Goal: Find specific page/section: Find specific page/section

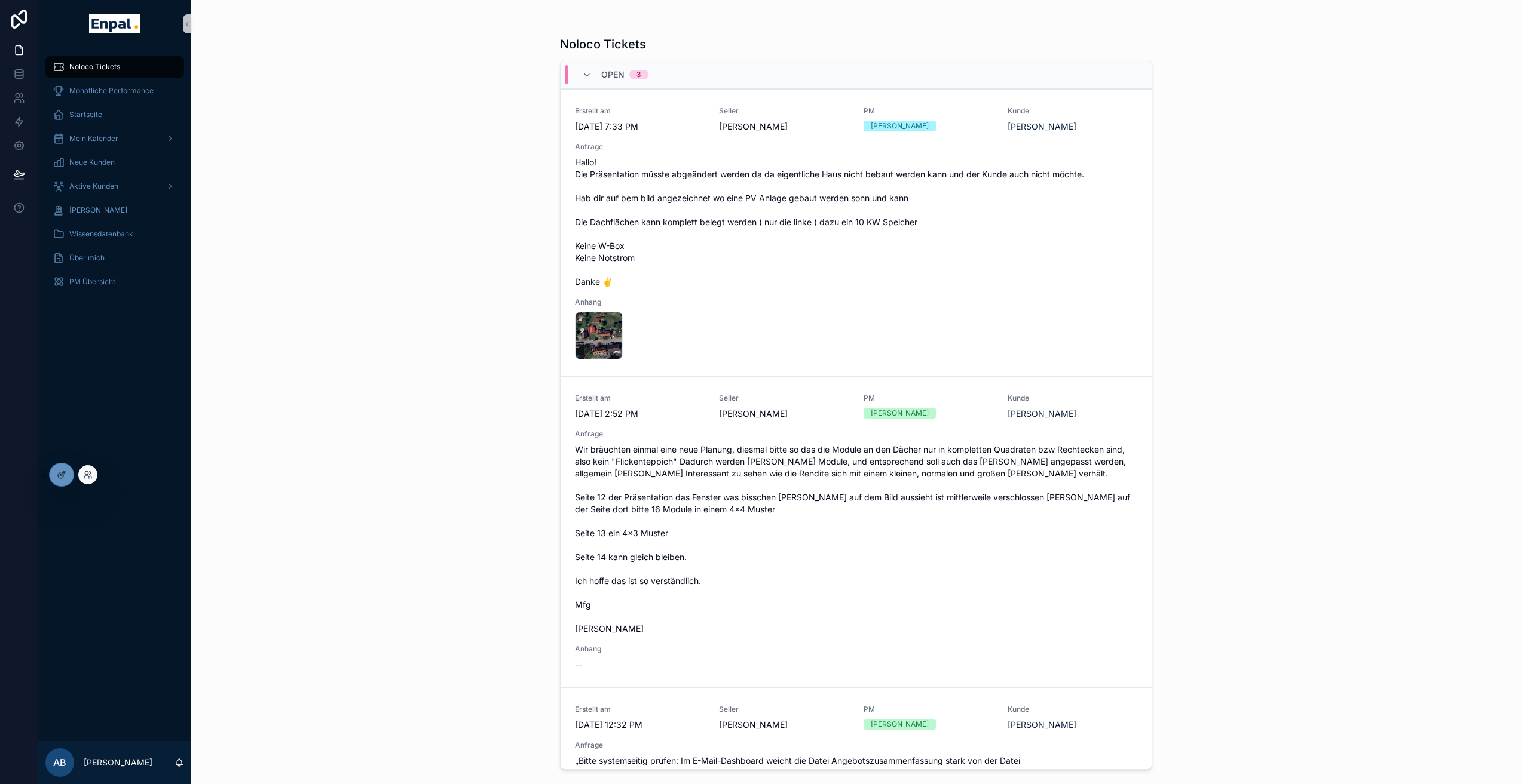
click at [94, 478] on div at bounding box center [88, 475] width 19 height 19
click at [85, 477] on icon at bounding box center [87, 478] width 5 height 2
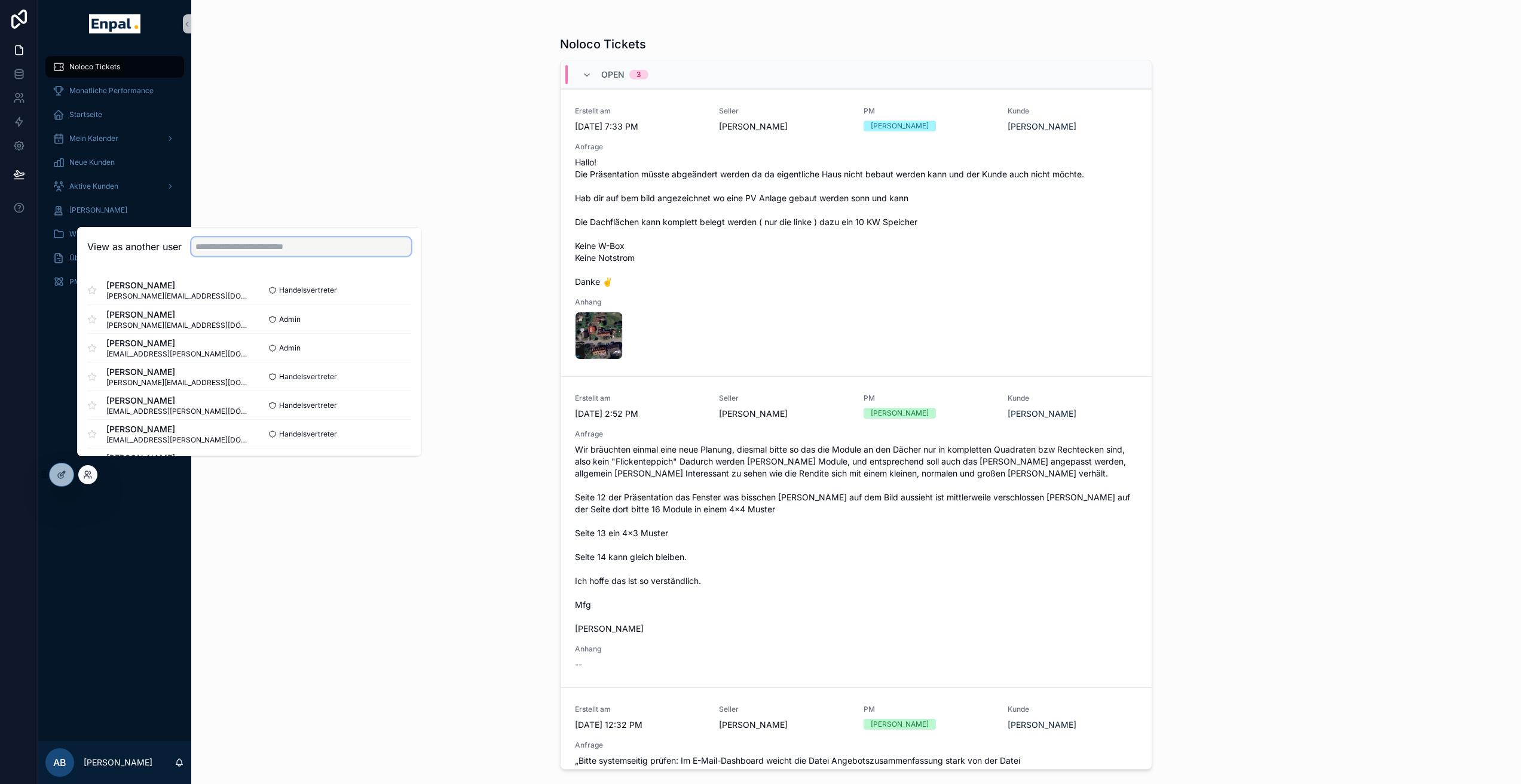
click at [263, 257] on input "text" at bounding box center [301, 246] width 220 height 19
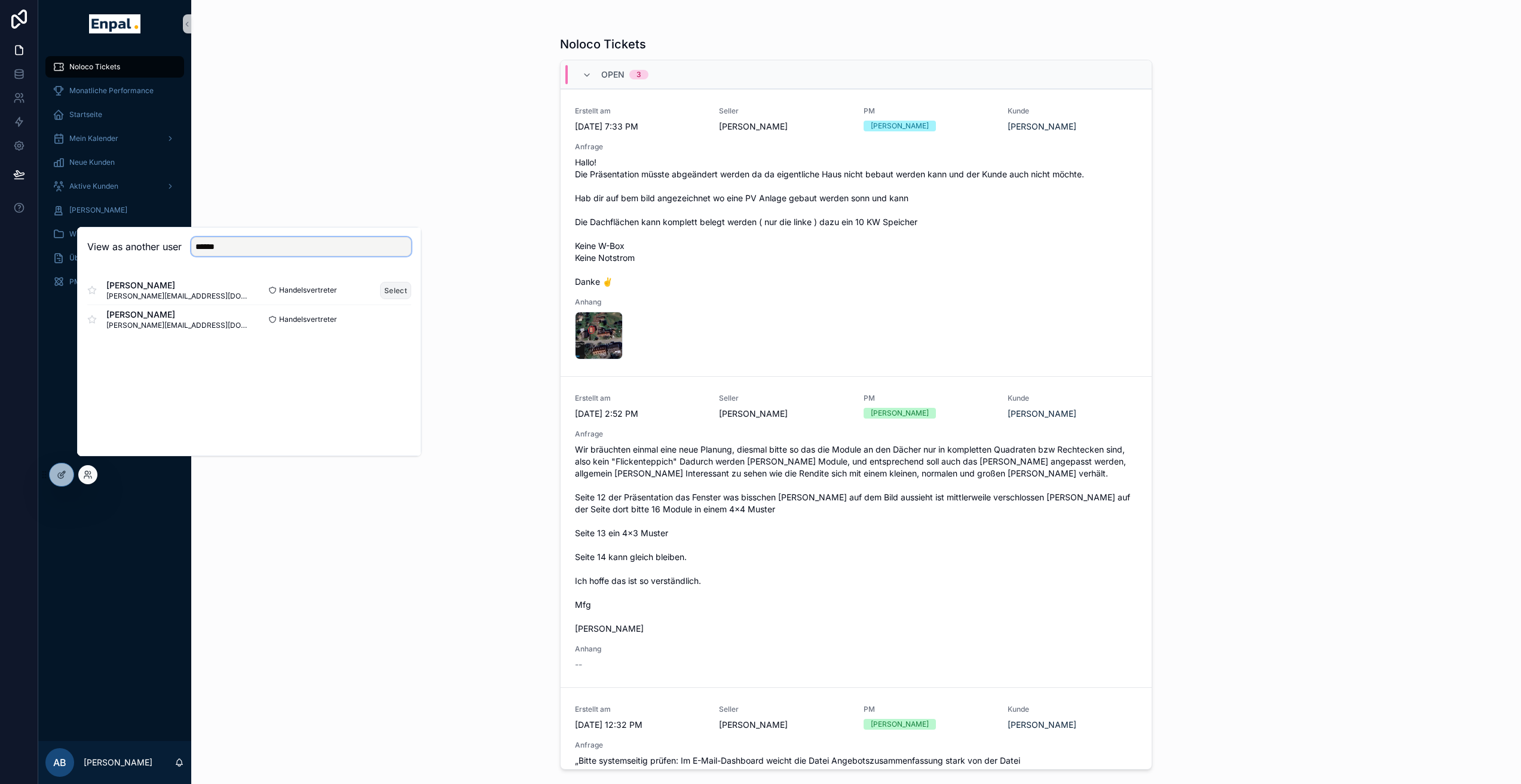
type input "******"
click at [390, 298] on button "Select" at bounding box center [395, 290] width 31 height 17
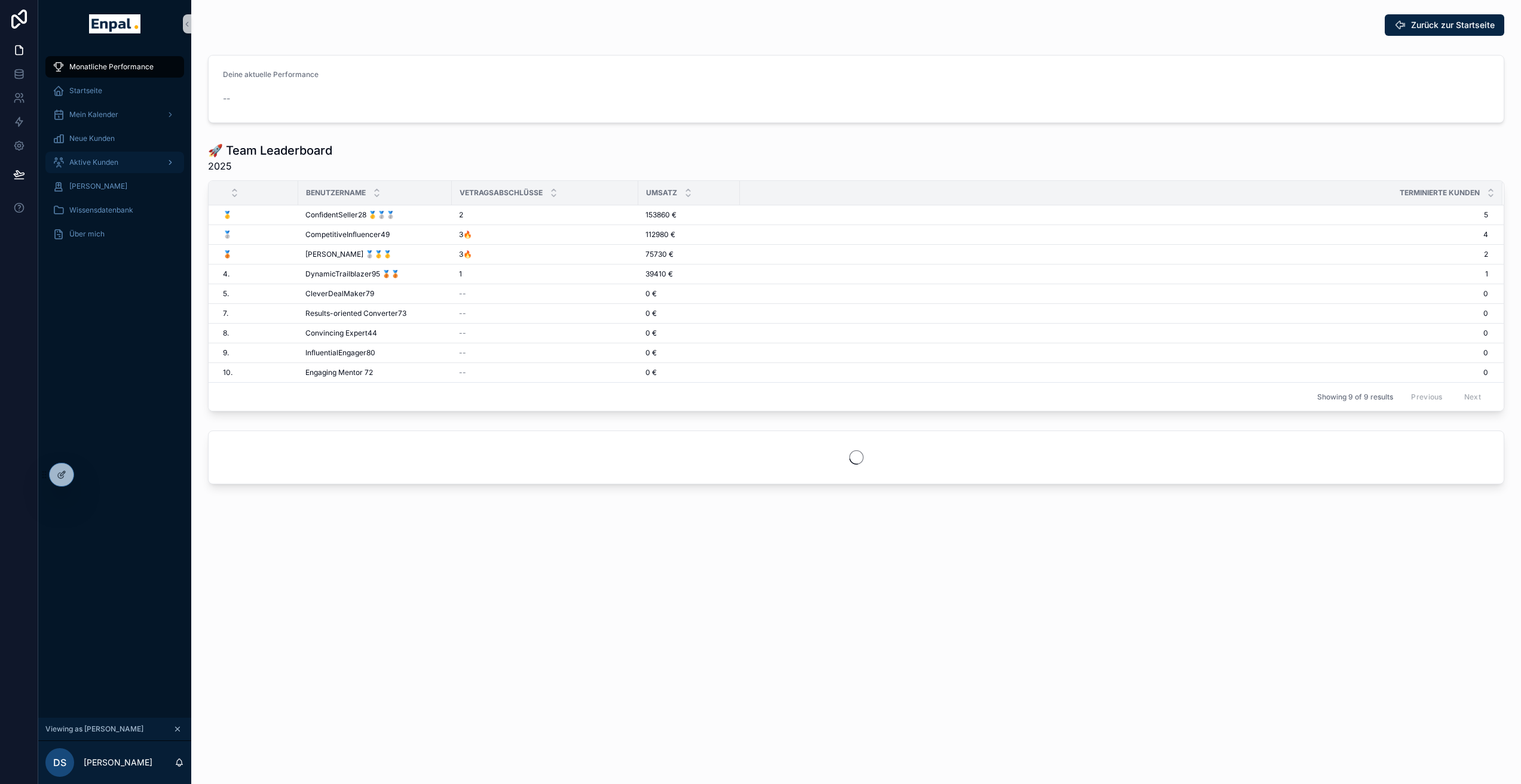
click at [104, 159] on span "Aktive Kunden" at bounding box center [94, 163] width 49 height 10
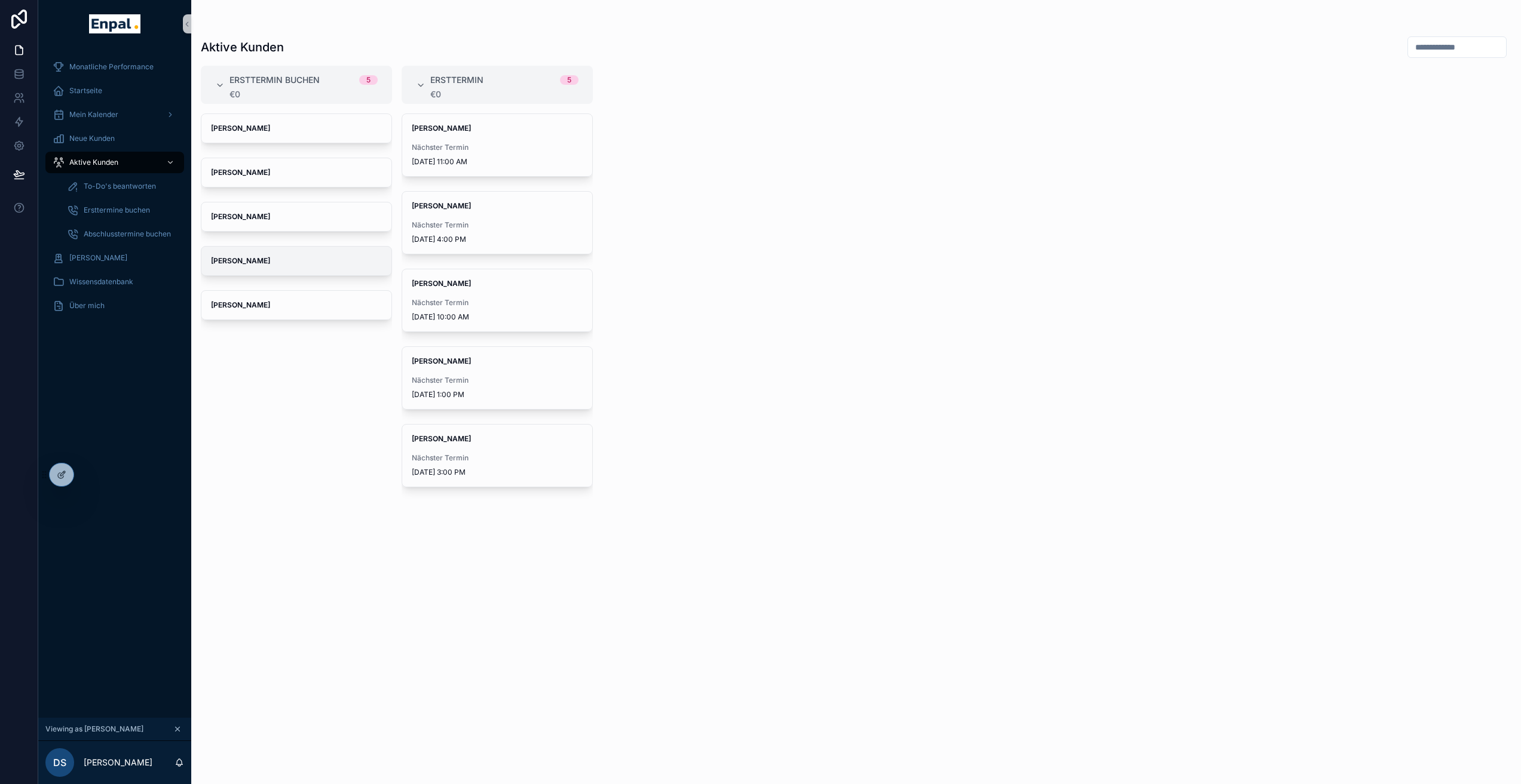
click at [296, 262] on span "Reinhard schachner" at bounding box center [297, 262] width 171 height 10
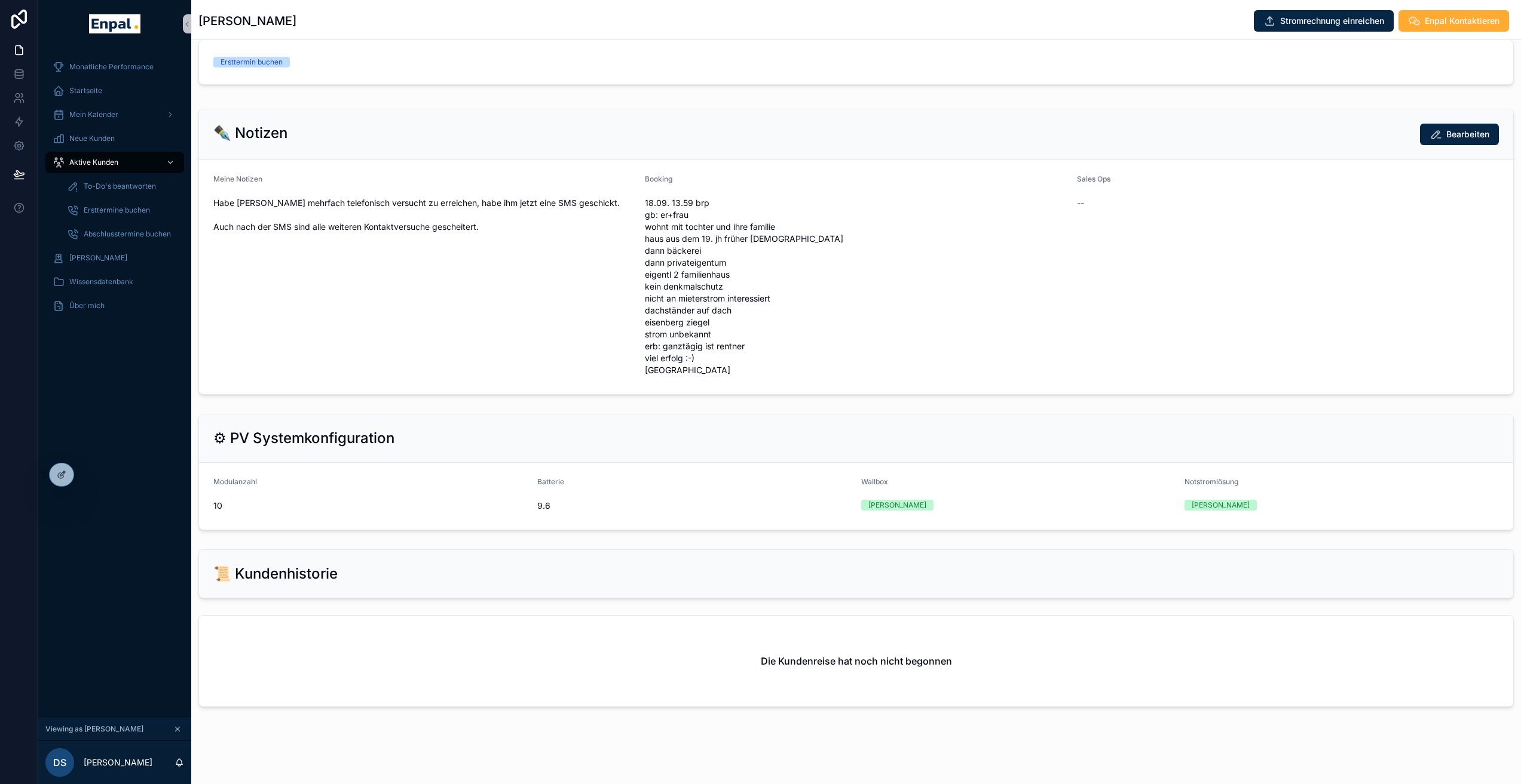
scroll to position [66, 0]
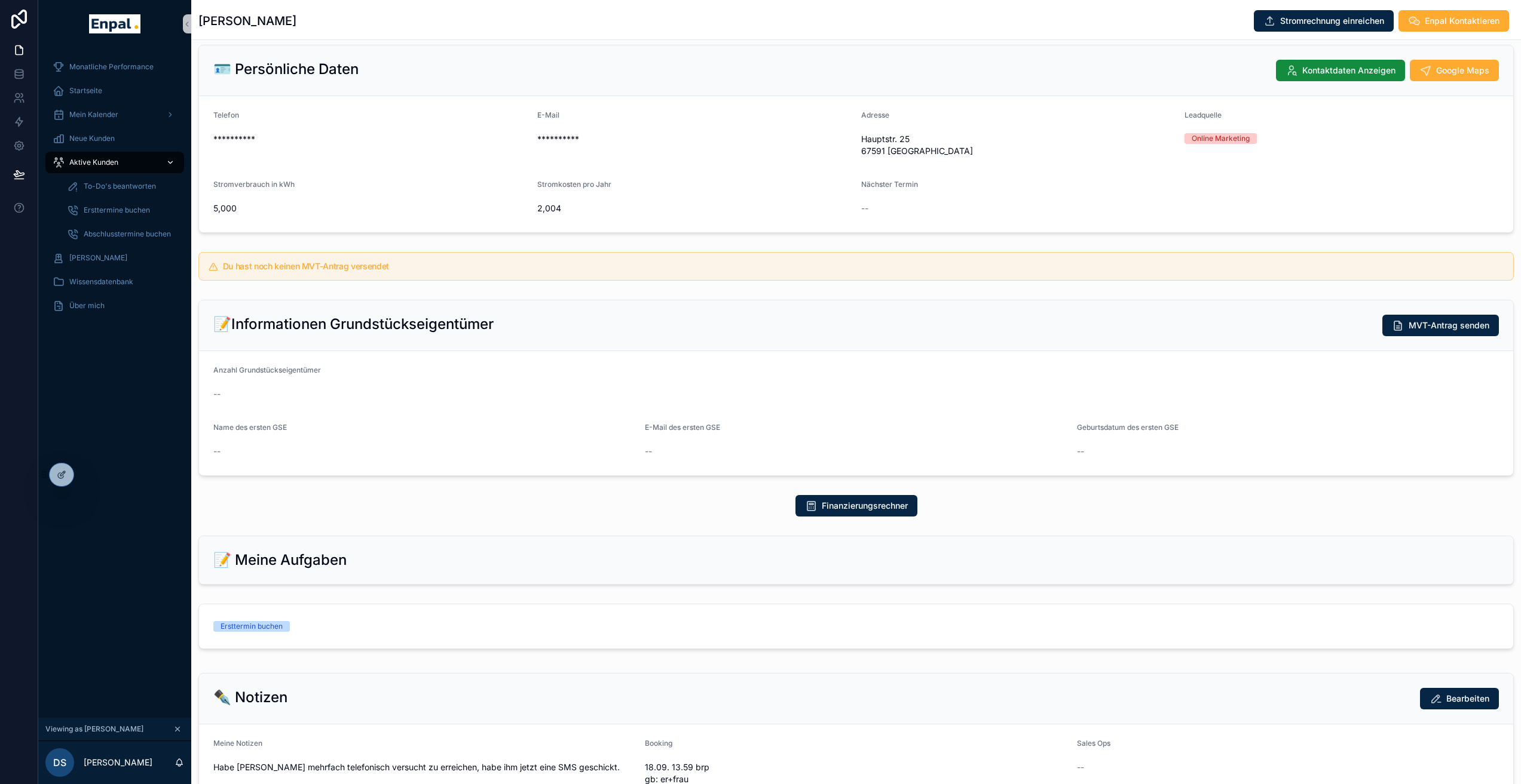
click at [98, 161] on span "Aktive Kunden" at bounding box center [94, 163] width 49 height 10
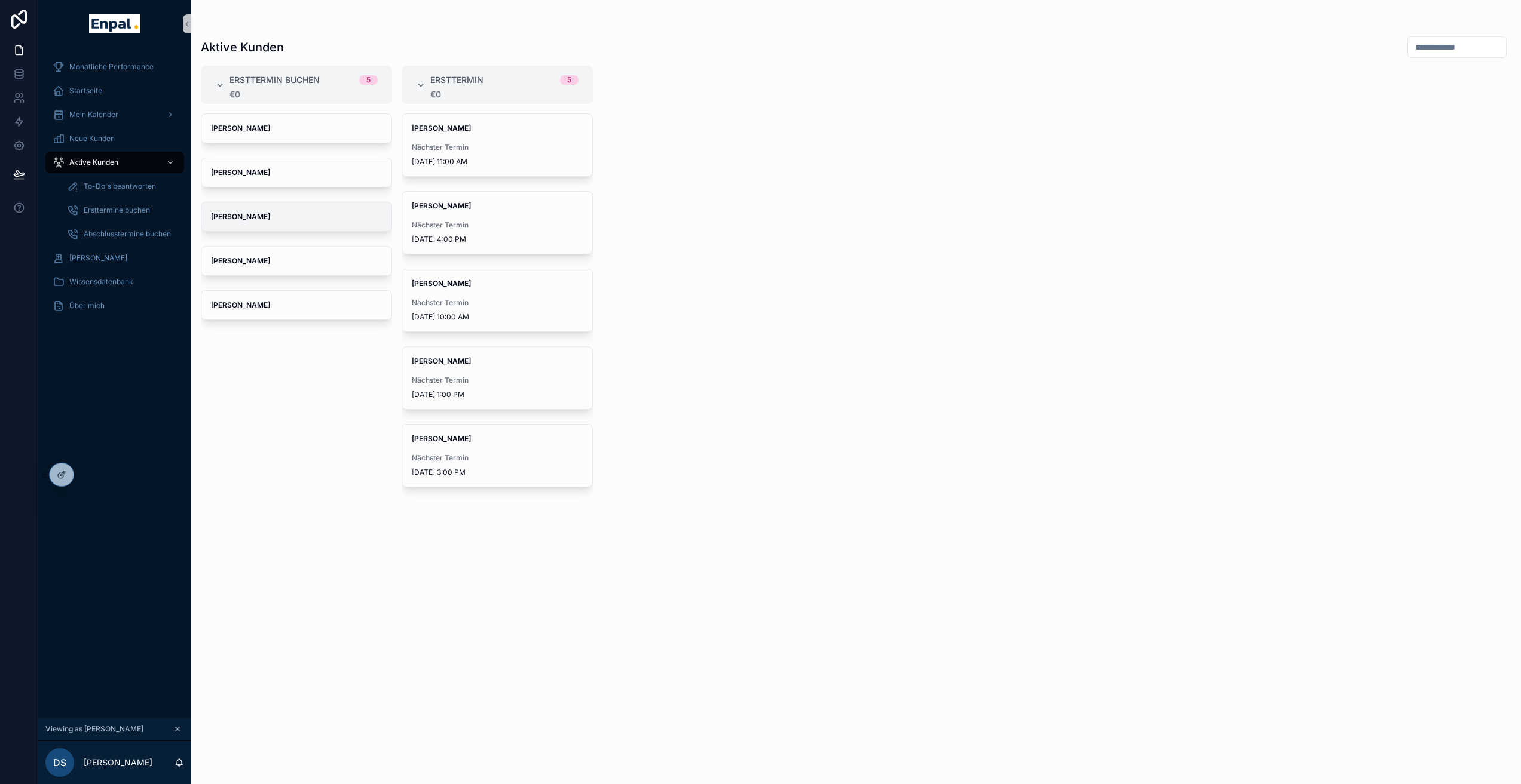
click at [269, 218] on span "Achim Mink" at bounding box center [297, 217] width 171 height 10
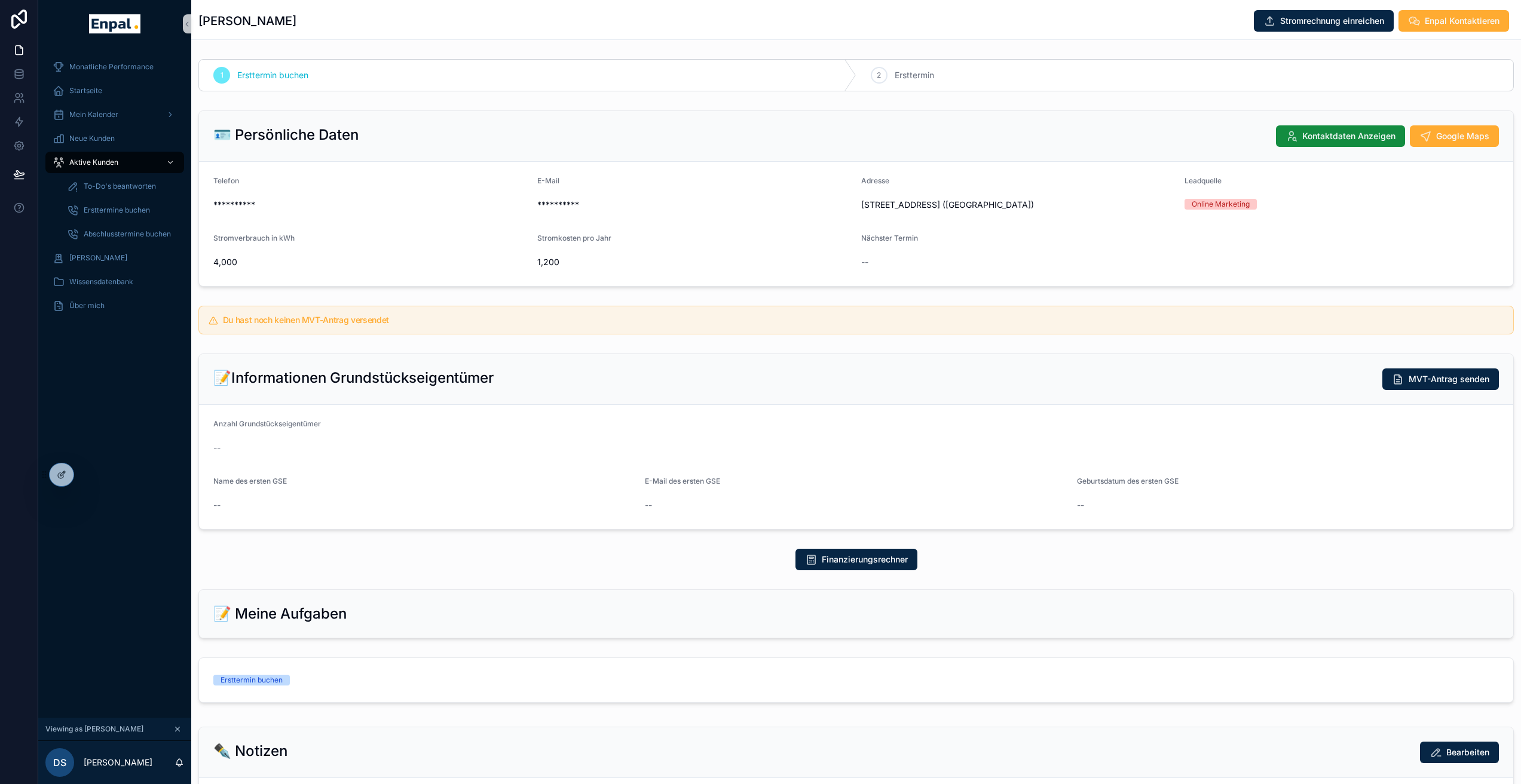
scroll to position [373, 0]
